Goal: Task Accomplishment & Management: Use online tool/utility

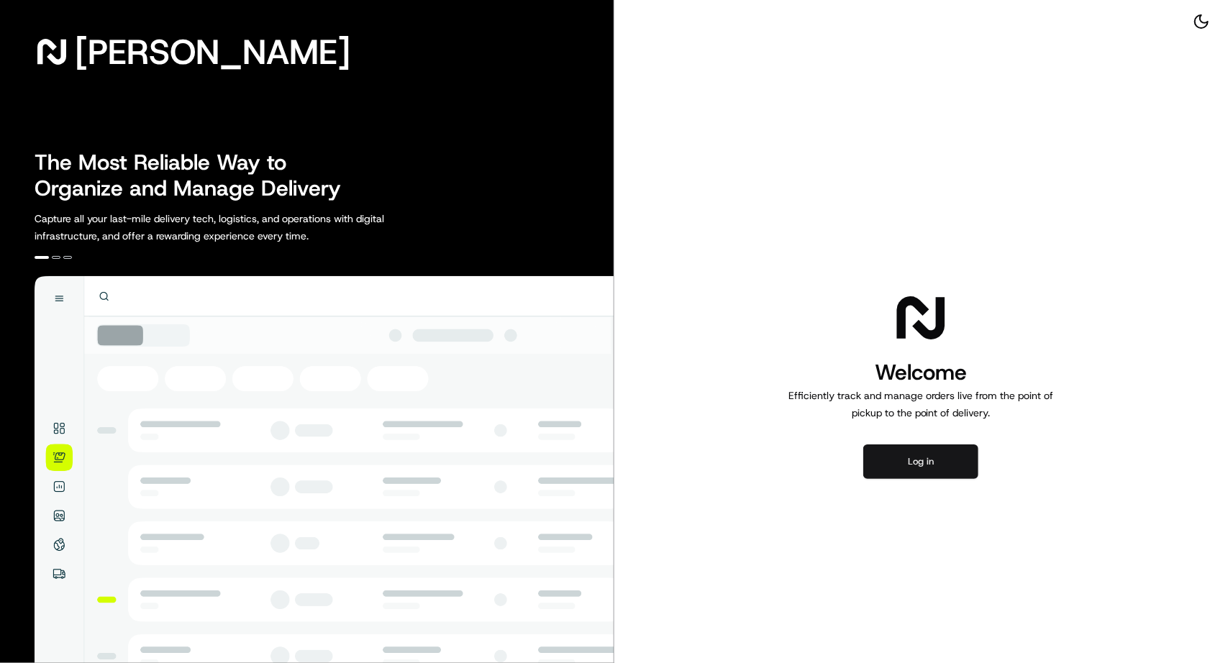
click at [955, 449] on button "Log in" at bounding box center [920, 462] width 115 height 35
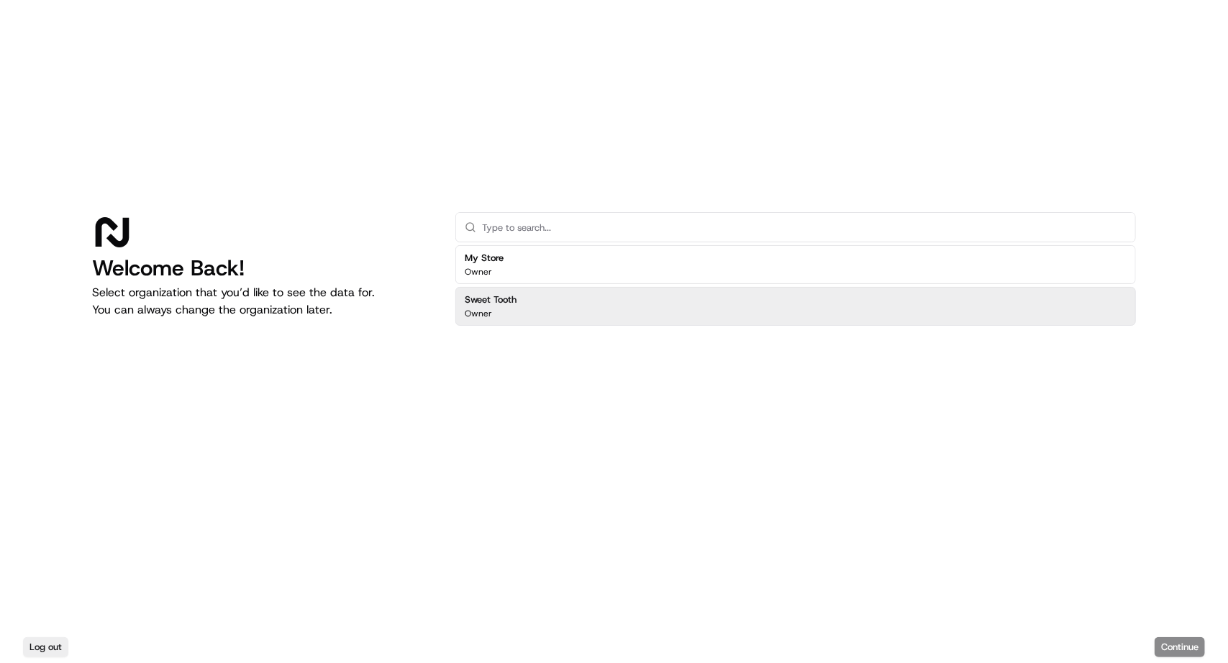
click at [491, 317] on div "Owner" at bounding box center [491, 314] width 52 height 12
click at [1163, 654] on button "Continue" at bounding box center [1180, 647] width 50 height 20
